Goal: Task Accomplishment & Management: Use online tool/utility

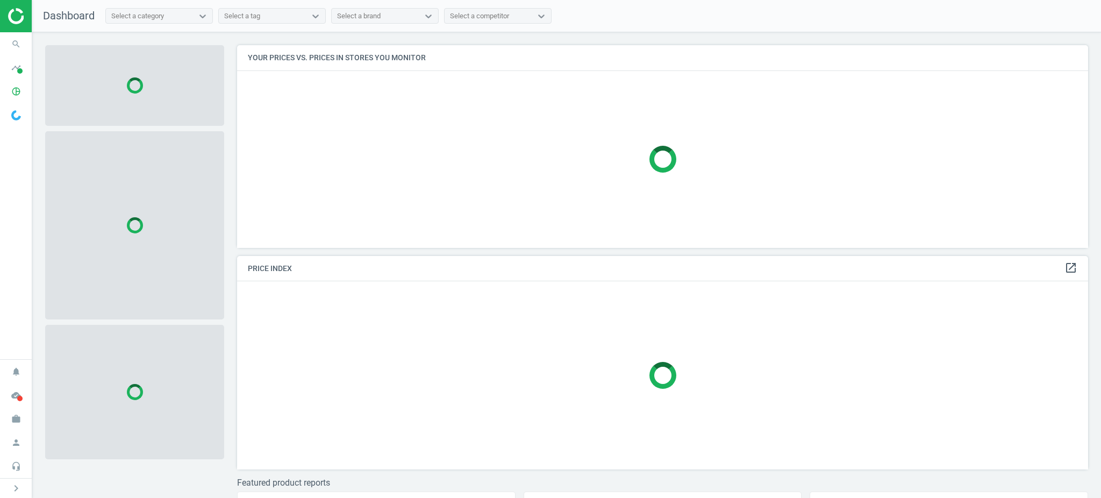
scroll to position [5, 5]
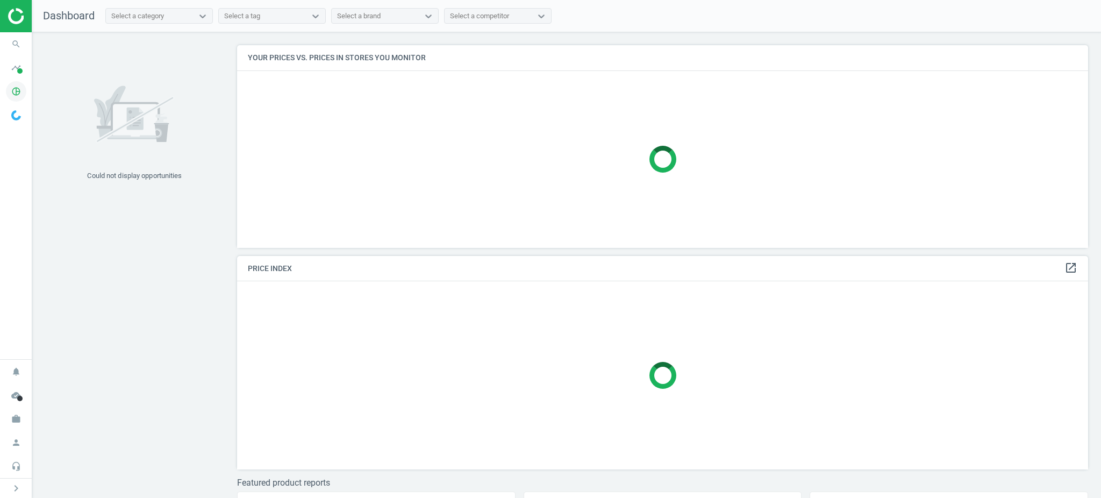
click at [13, 96] on icon "pie_chart_outlined" at bounding box center [16, 91] width 20 height 20
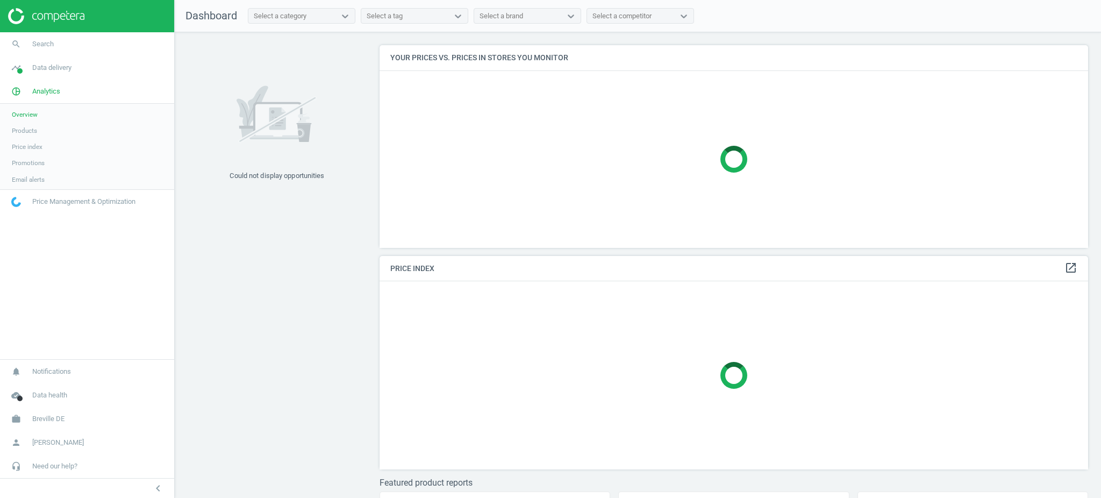
scroll to position [225, 719]
click at [31, 127] on span "Products" at bounding box center [24, 130] width 25 height 9
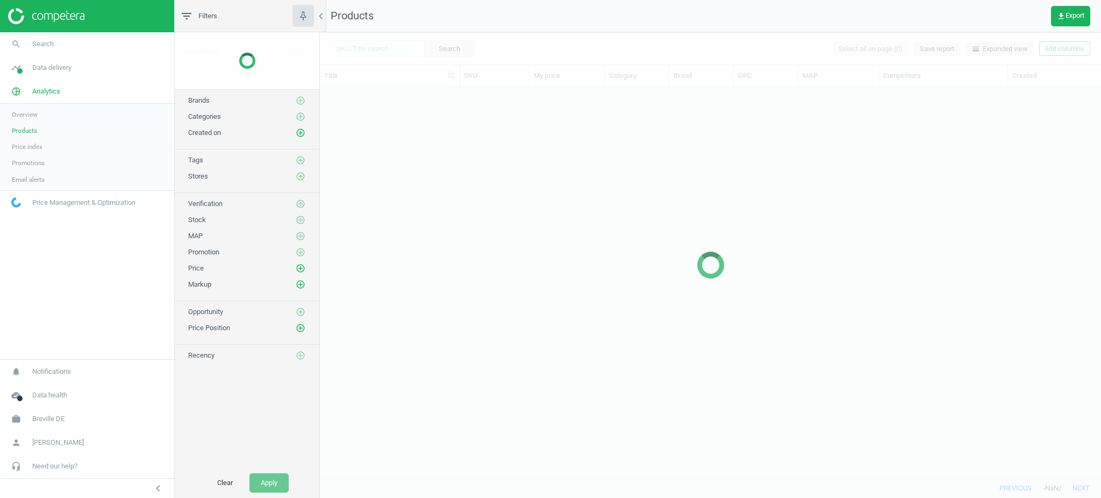
scroll to position [381, 770]
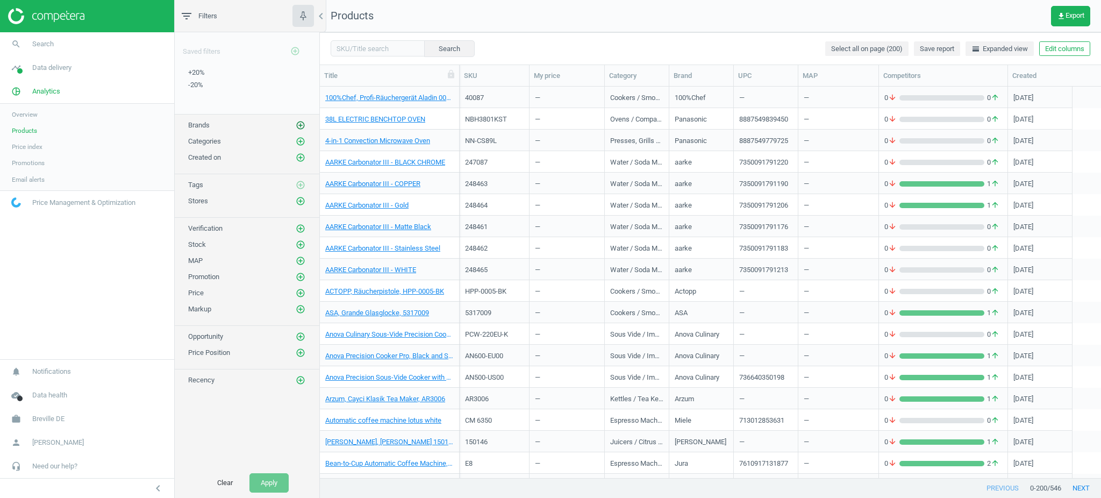
click at [299, 125] on icon "add_circle_outline" at bounding box center [301, 125] width 10 height 10
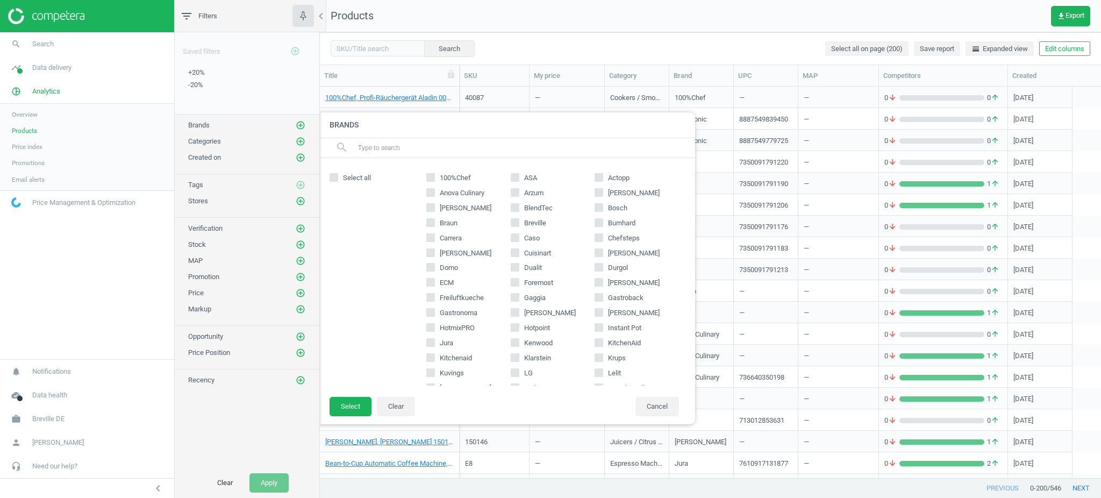
click at [444, 156] on div "search" at bounding box center [507, 148] width 376 height 20
click at [442, 153] on input "text" at bounding box center [522, 147] width 330 height 17
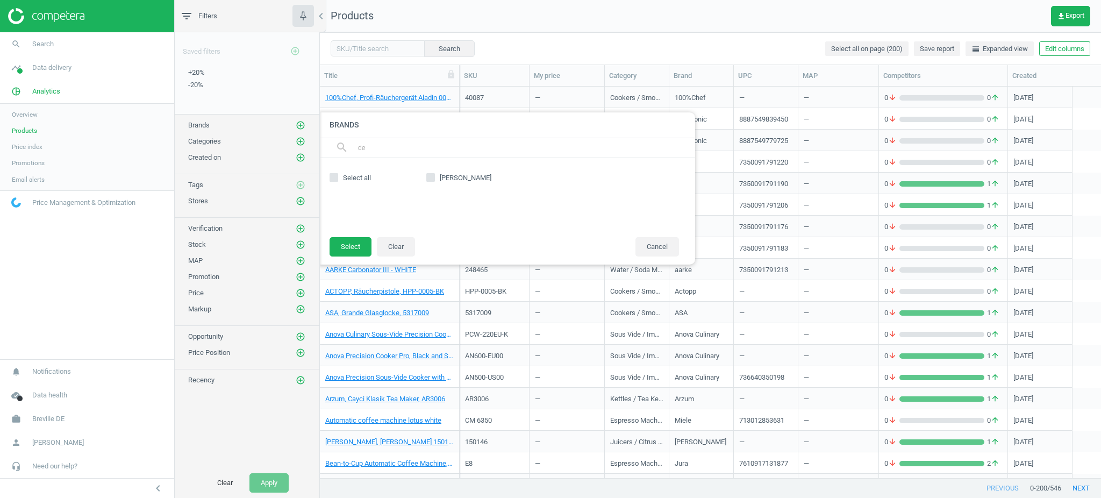
type input "de"
click at [409, 184] on div "Select all" at bounding box center [375, 197] width 91 height 57
click at [436, 177] on label "[PERSON_NAME]" at bounding box center [468, 178] width 84 height 10
click at [434, 177] on input "[PERSON_NAME]" at bounding box center [430, 177] width 7 height 7
checkbox input "true"
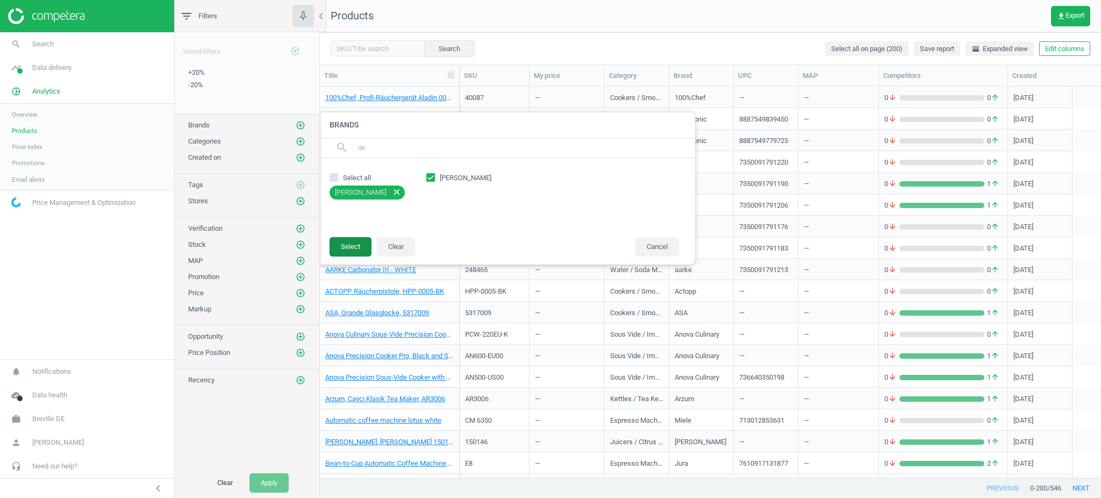
click at [356, 249] on button "Select" at bounding box center [351, 246] width 42 height 19
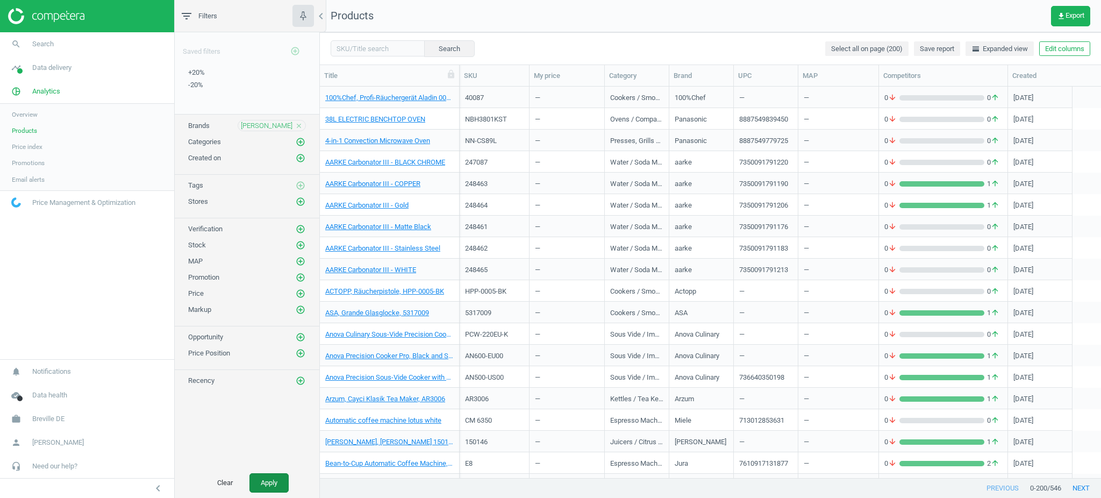
click at [268, 490] on button "Apply" at bounding box center [268, 482] width 39 height 19
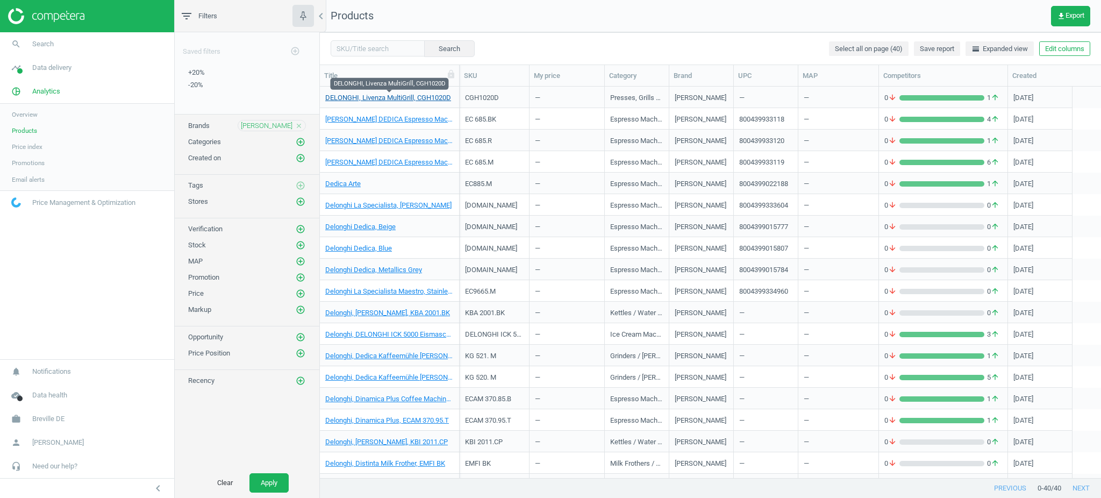
click at [409, 98] on link "DELONGHI, Livenza MultiGrill, CGH1020D" at bounding box center [388, 98] width 126 height 10
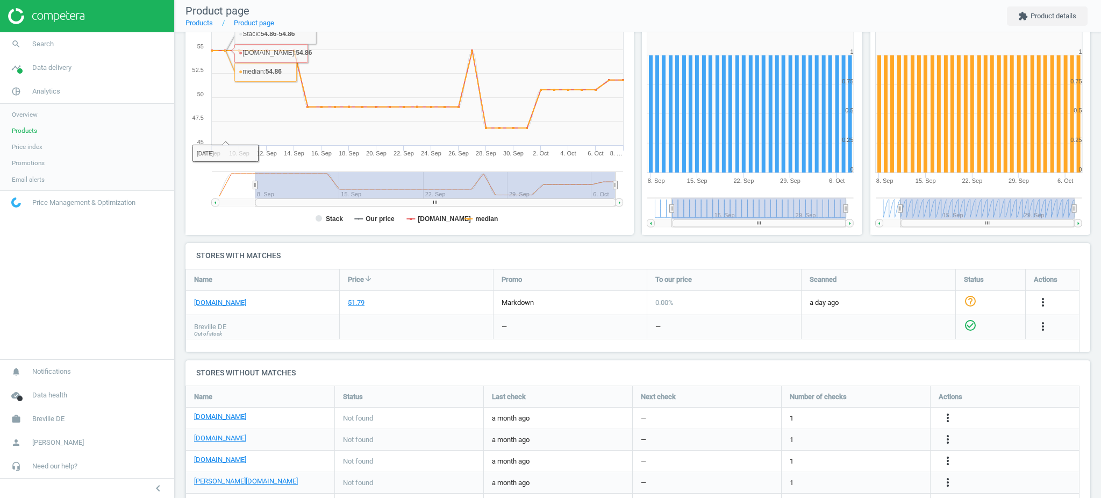
click at [31, 128] on span "Products" at bounding box center [24, 130] width 25 height 9
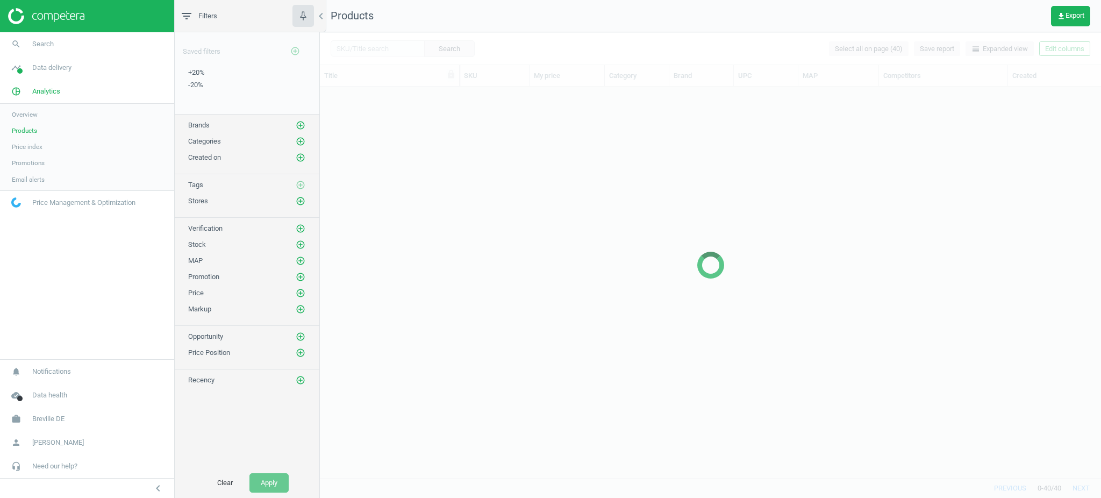
scroll to position [381, 770]
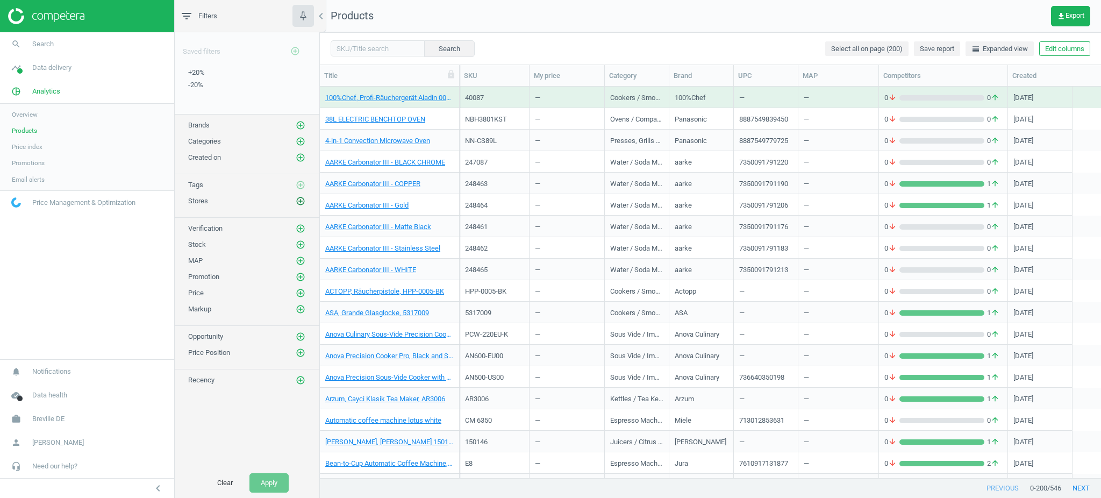
click at [299, 201] on icon "add_circle_outline" at bounding box center [301, 201] width 10 height 10
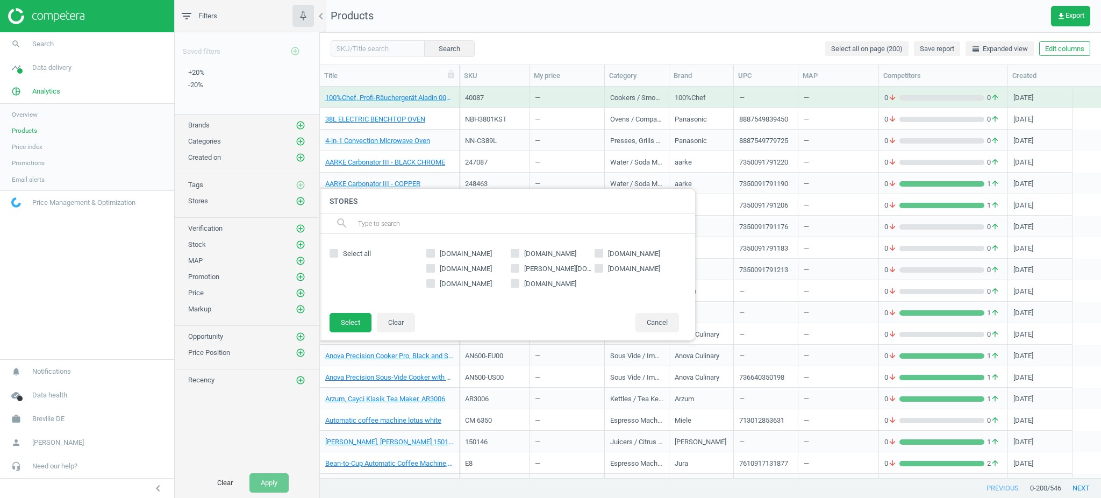
click at [657, 53] on div at bounding box center [870, 249] width 1101 height 498
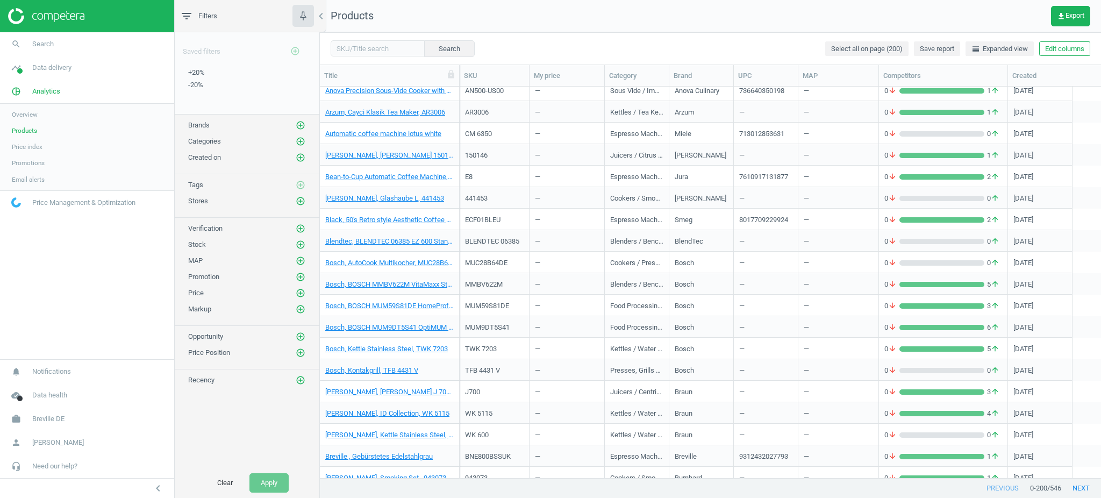
scroll to position [717, 0]
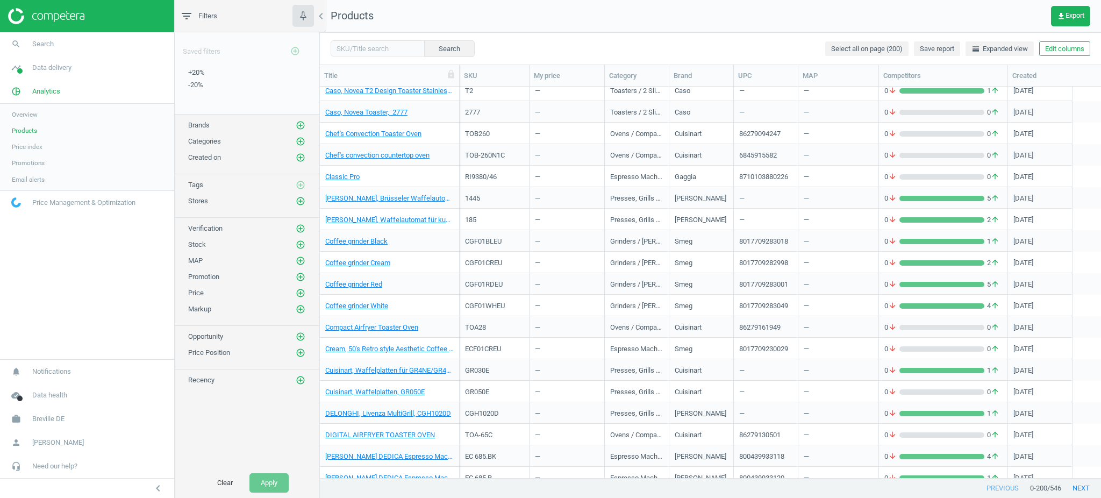
click at [478, 318] on div "TOA28" at bounding box center [494, 326] width 59 height 19
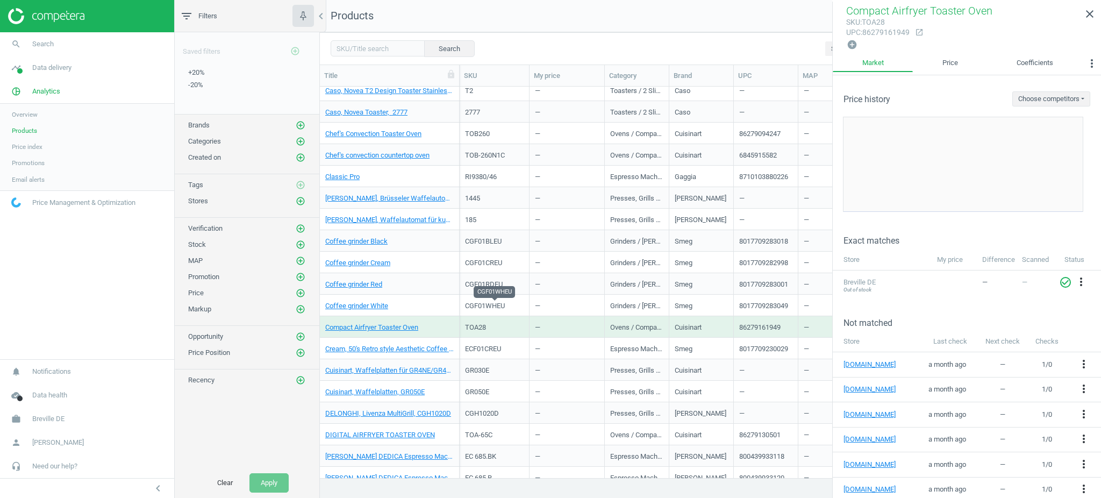
click at [480, 302] on div "CGF01WHEU" at bounding box center [494, 306] width 59 height 10
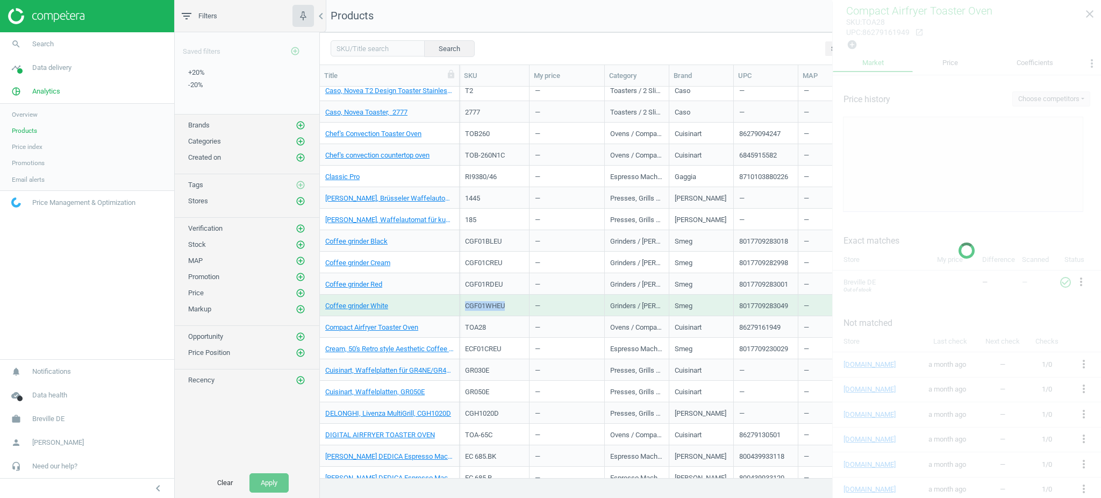
click at [480, 302] on div "CGF01WHEU" at bounding box center [494, 306] width 59 height 10
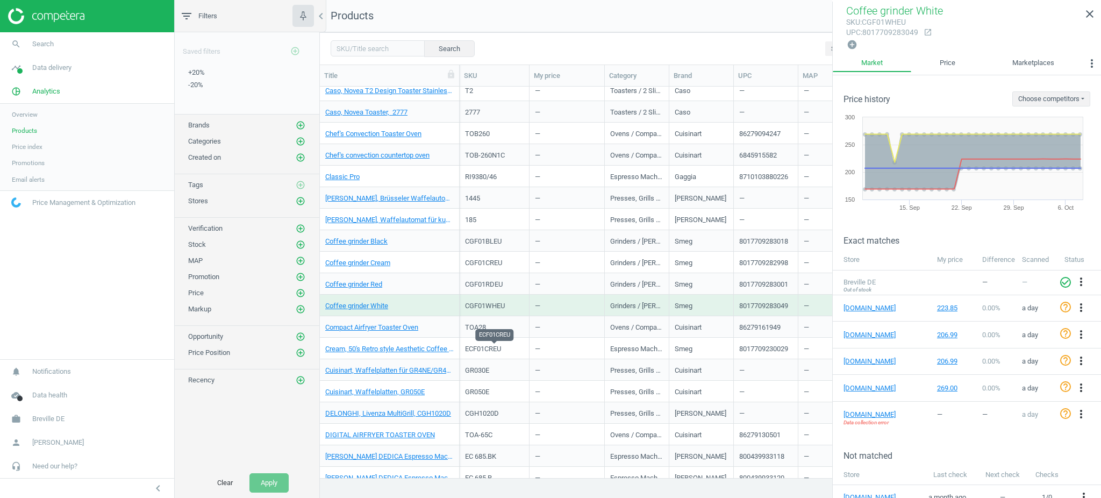
click at [486, 352] on div "ECF01CREU" at bounding box center [494, 349] width 59 height 10
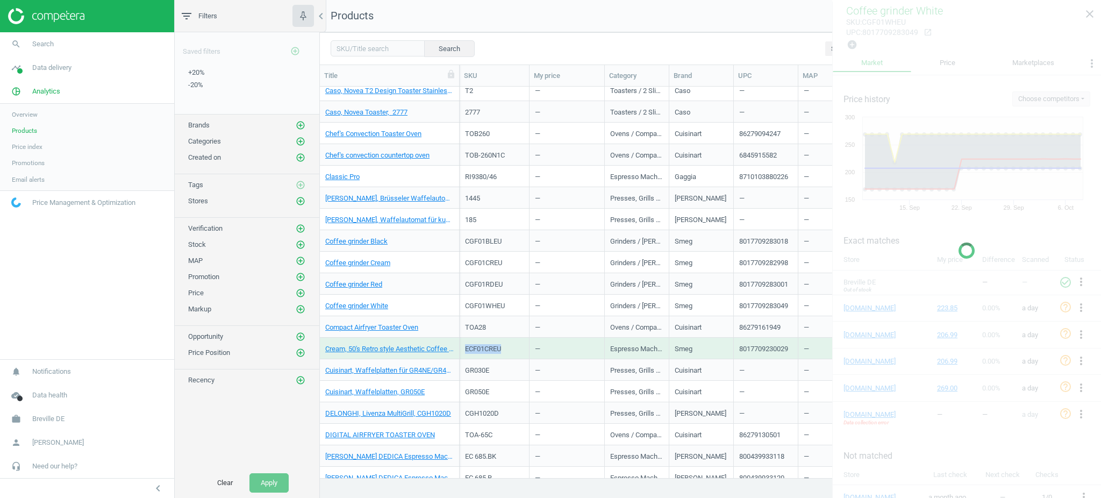
click at [486, 352] on div "ECF01CREU" at bounding box center [494, 349] width 59 height 10
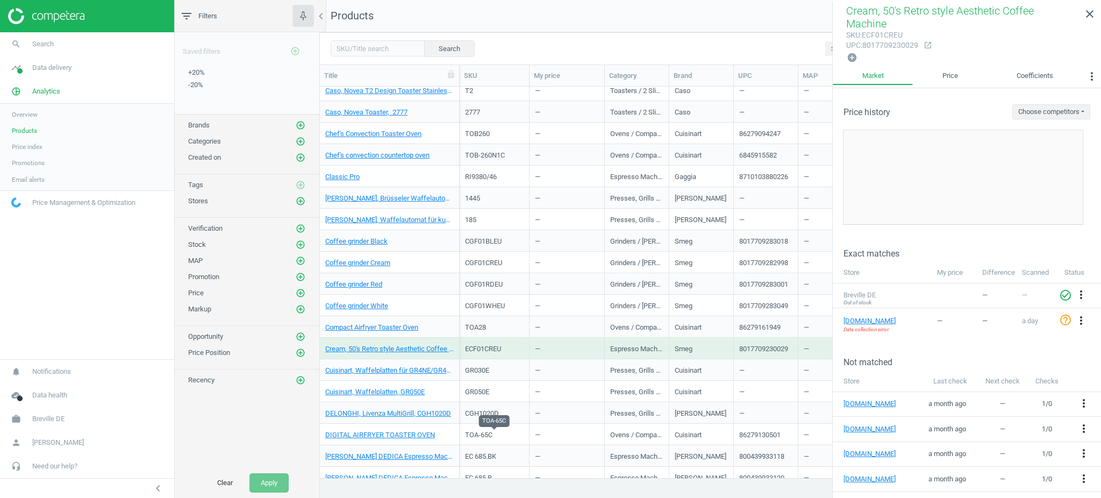
click at [495, 431] on div "TOA-65C" at bounding box center [494, 435] width 59 height 10
